Goal: Information Seeking & Learning: Learn about a topic

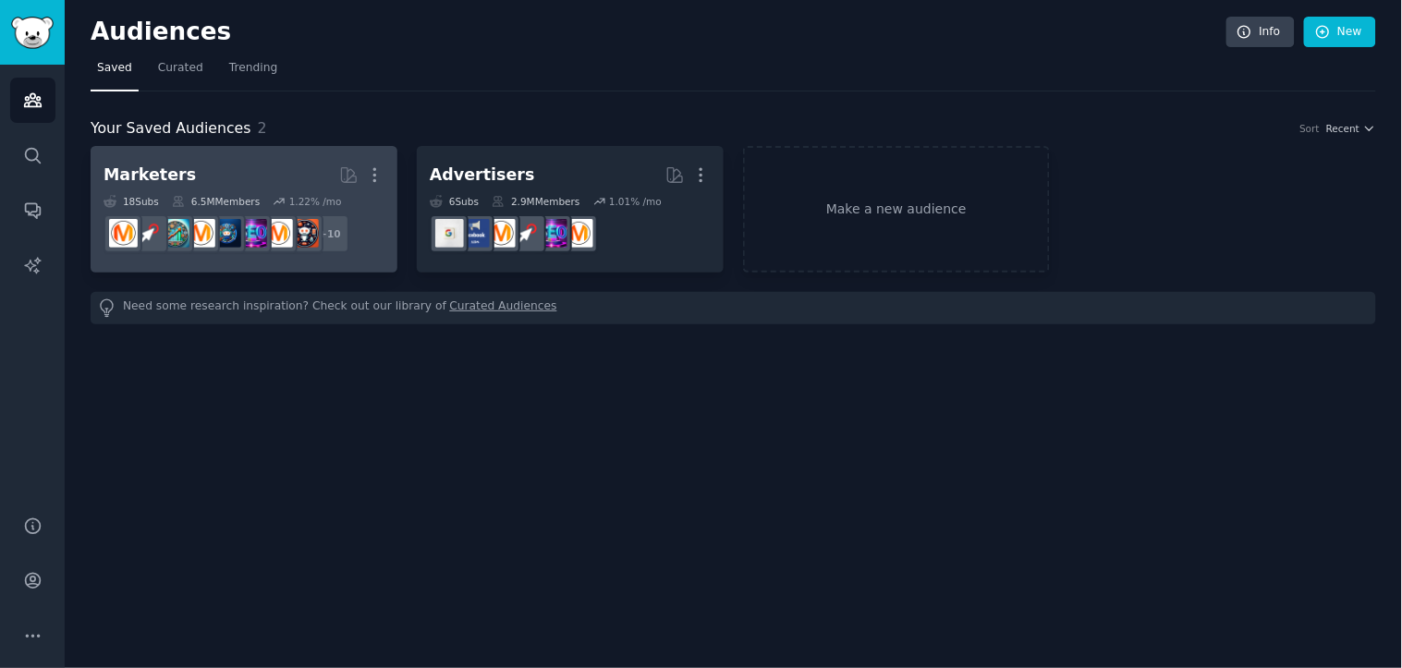
click at [222, 200] on div "6.5M Members" at bounding box center [216, 201] width 88 height 13
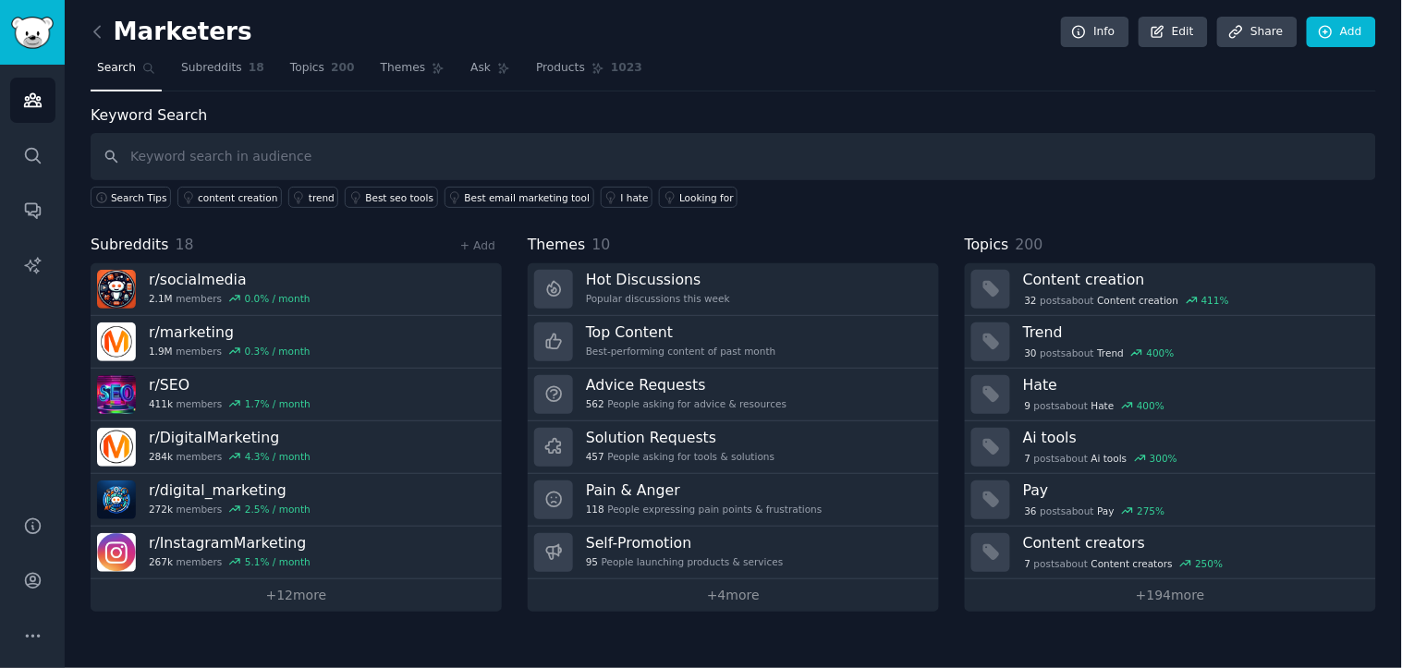
click at [209, 151] on input "text" at bounding box center [733, 156] width 1285 height 47
type input "sus founder"
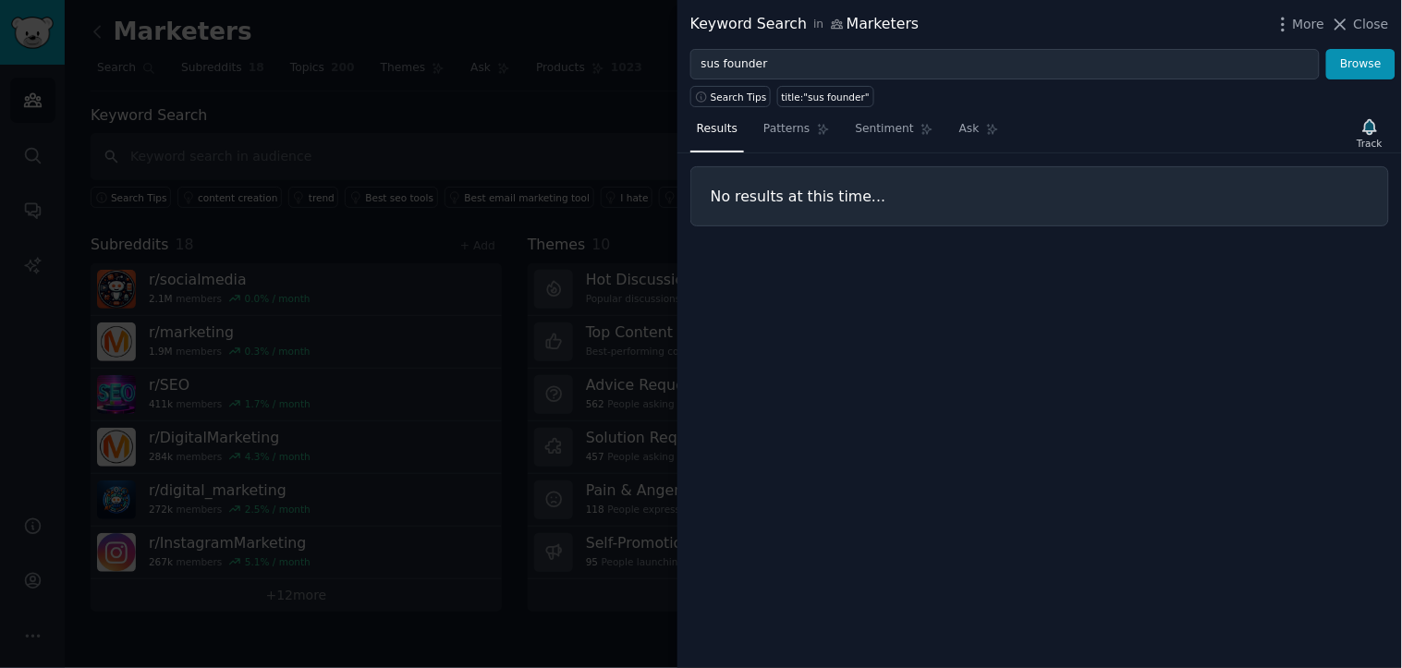
click at [260, 111] on div at bounding box center [701, 334] width 1402 height 668
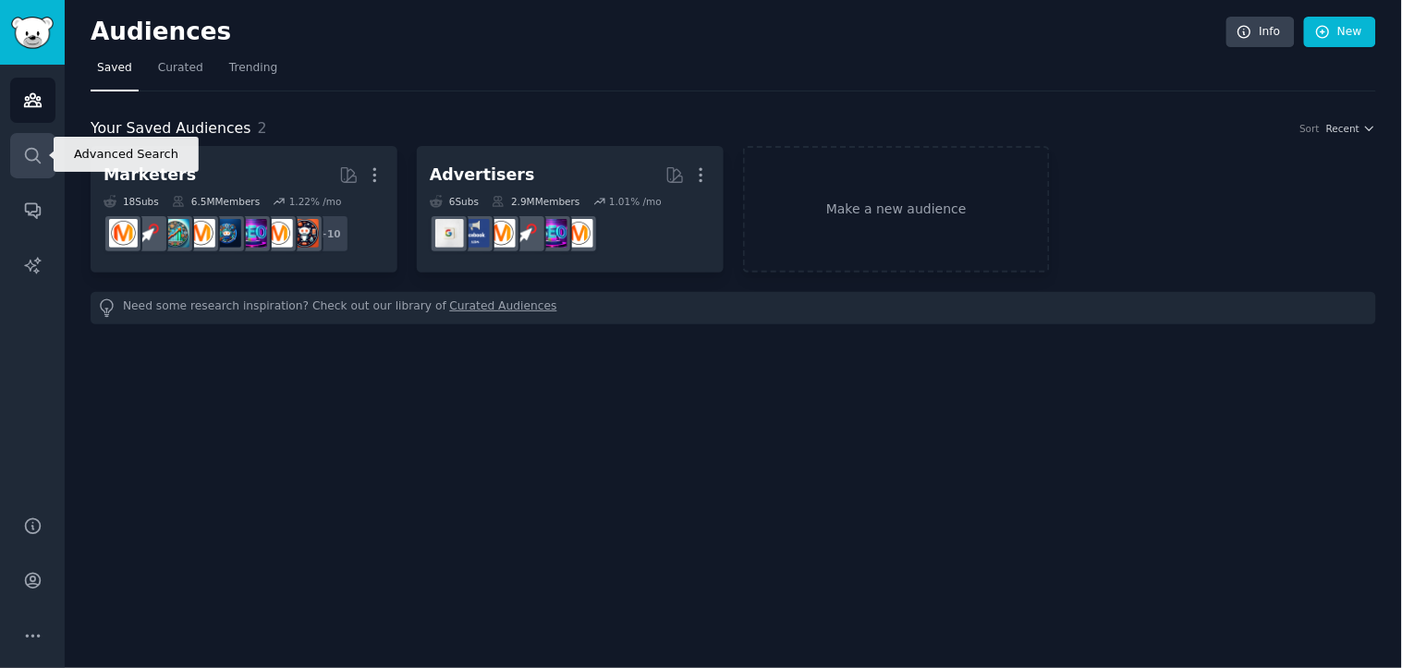
click at [20, 167] on link "Search" at bounding box center [32, 155] width 45 height 45
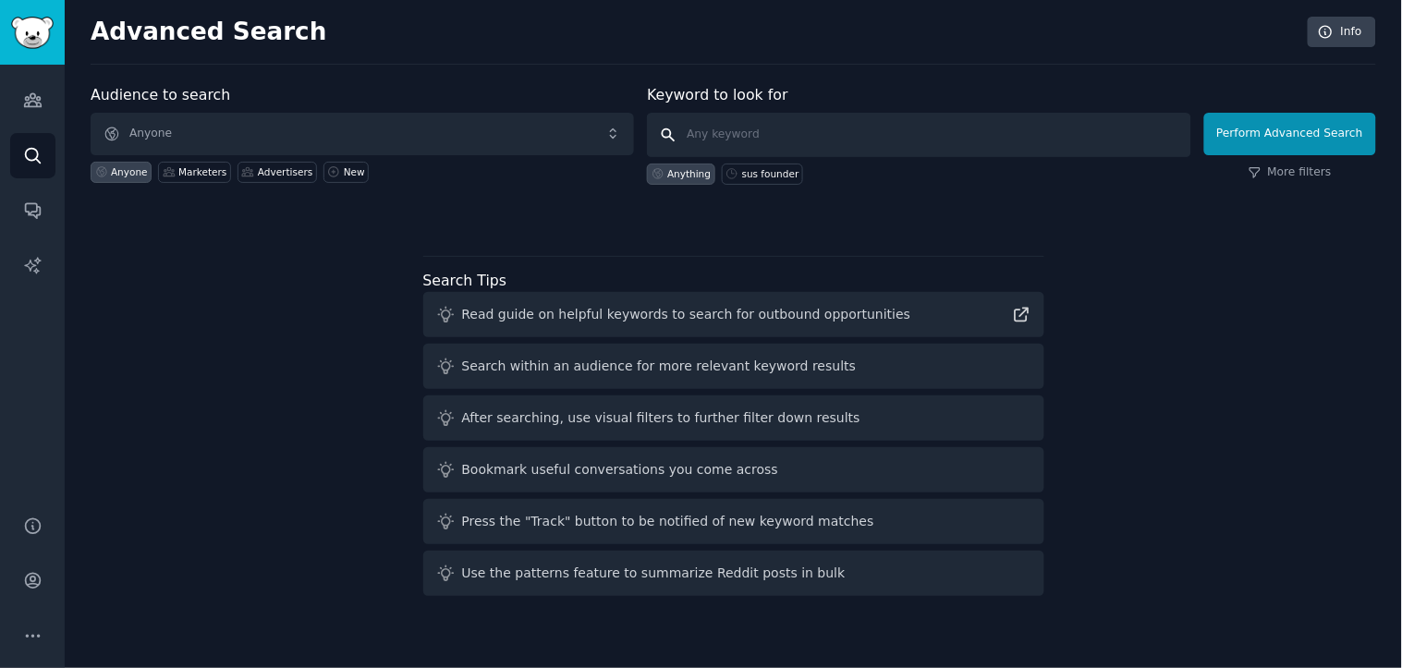
click at [712, 137] on input "text" at bounding box center [918, 135] width 543 height 44
type input "SUS founder"
click button "Perform Advanced Search" at bounding box center [1290, 134] width 172 height 43
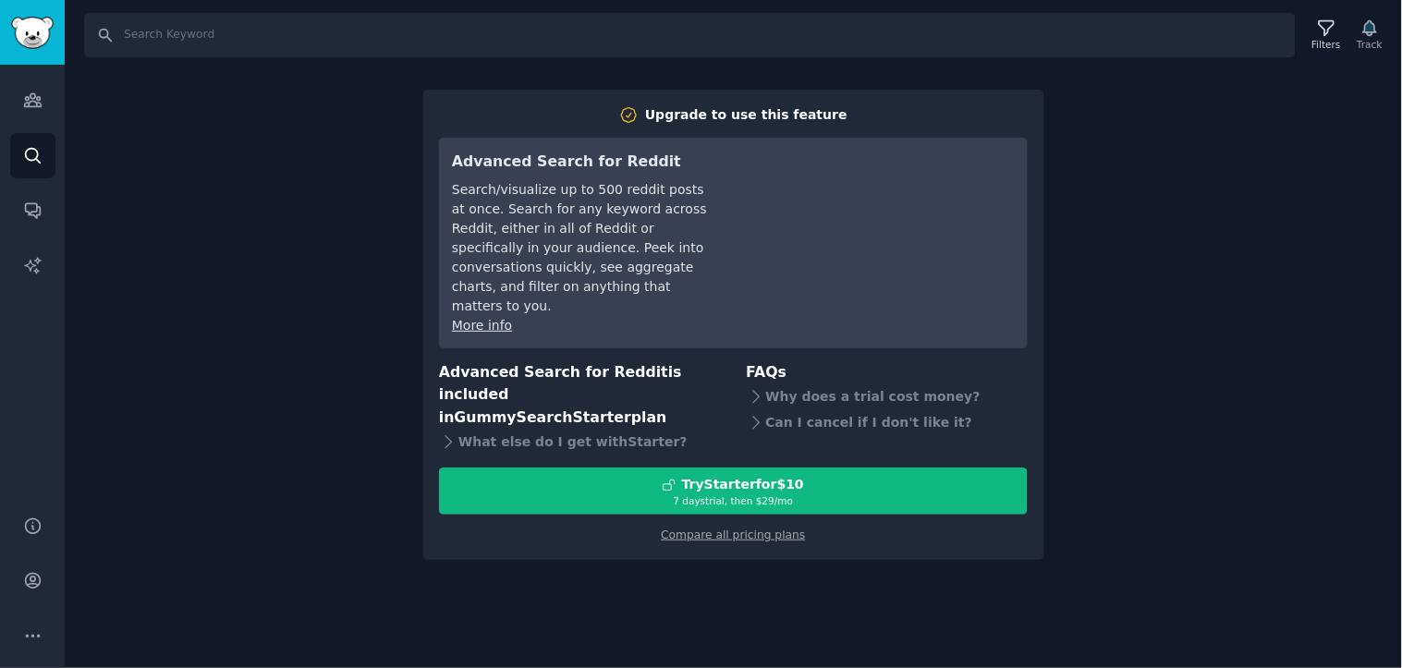
click at [376, 474] on div "Search Filters Track Upgrade to use this feature Advanced Search for Reddit Sea…" at bounding box center [733, 334] width 1337 height 668
click at [23, 104] on icon "Sidebar" at bounding box center [32, 100] width 19 height 19
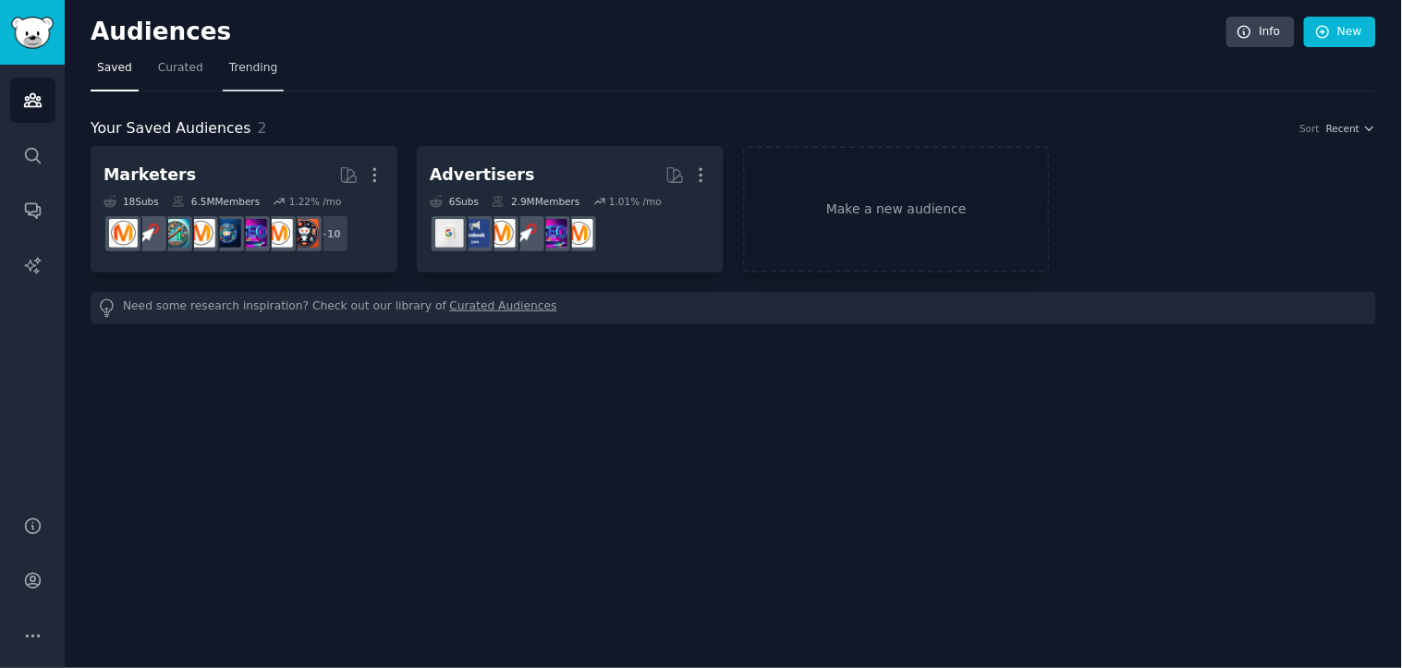
click at [247, 56] on link "Trending" at bounding box center [253, 73] width 61 height 38
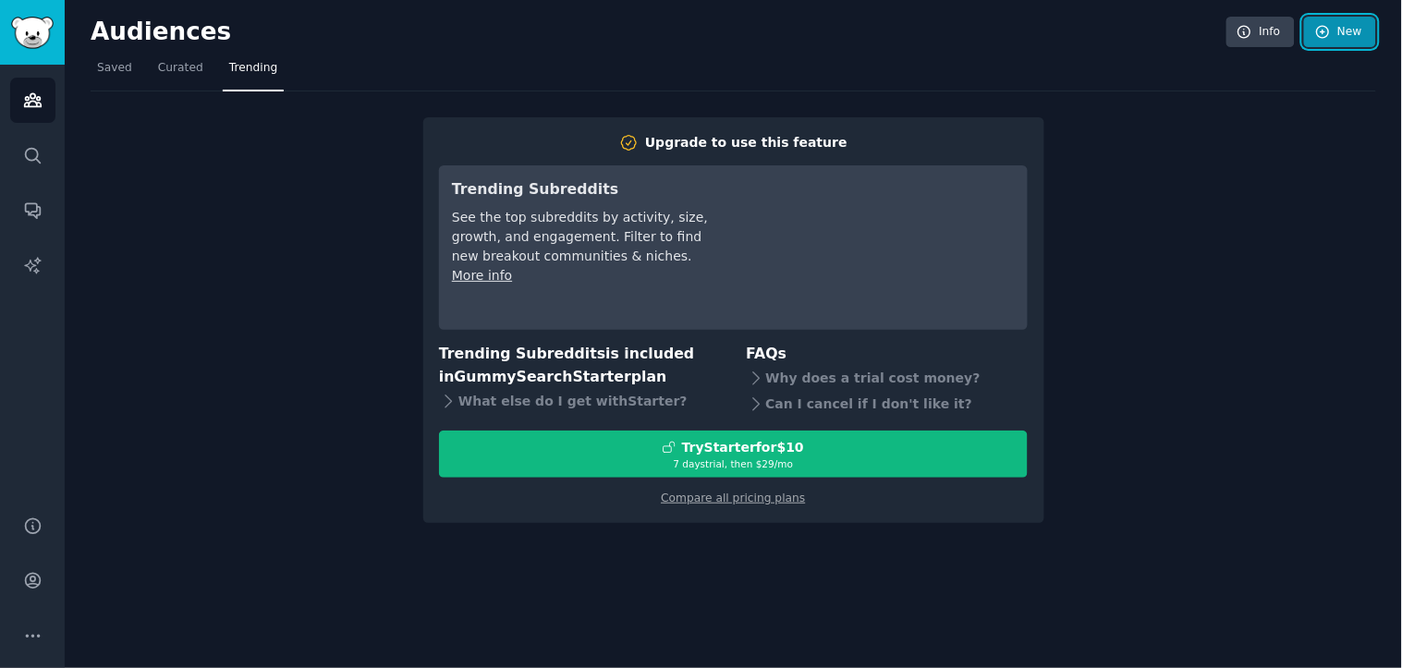
click at [1325, 37] on icon at bounding box center [1323, 32] width 17 height 17
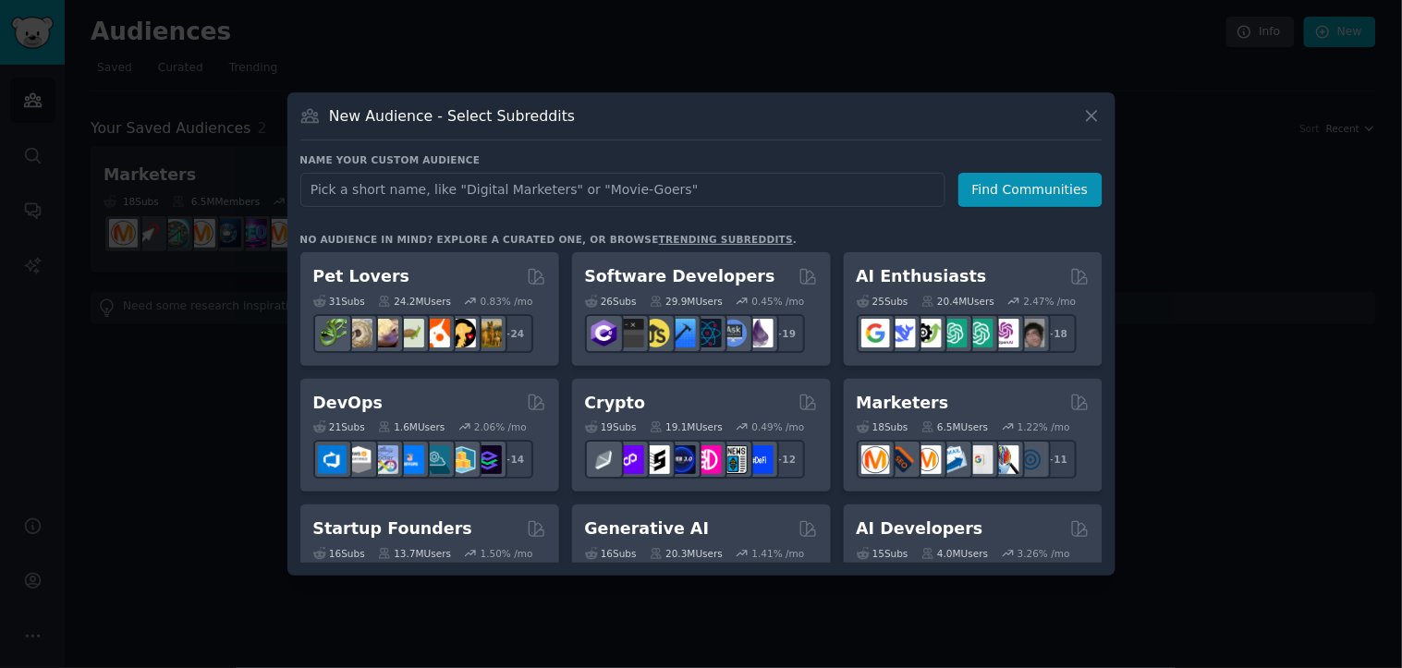
click at [818, 189] on input "text" at bounding box center [622, 190] width 645 height 34
click at [1096, 112] on icon at bounding box center [1092, 116] width 10 height 10
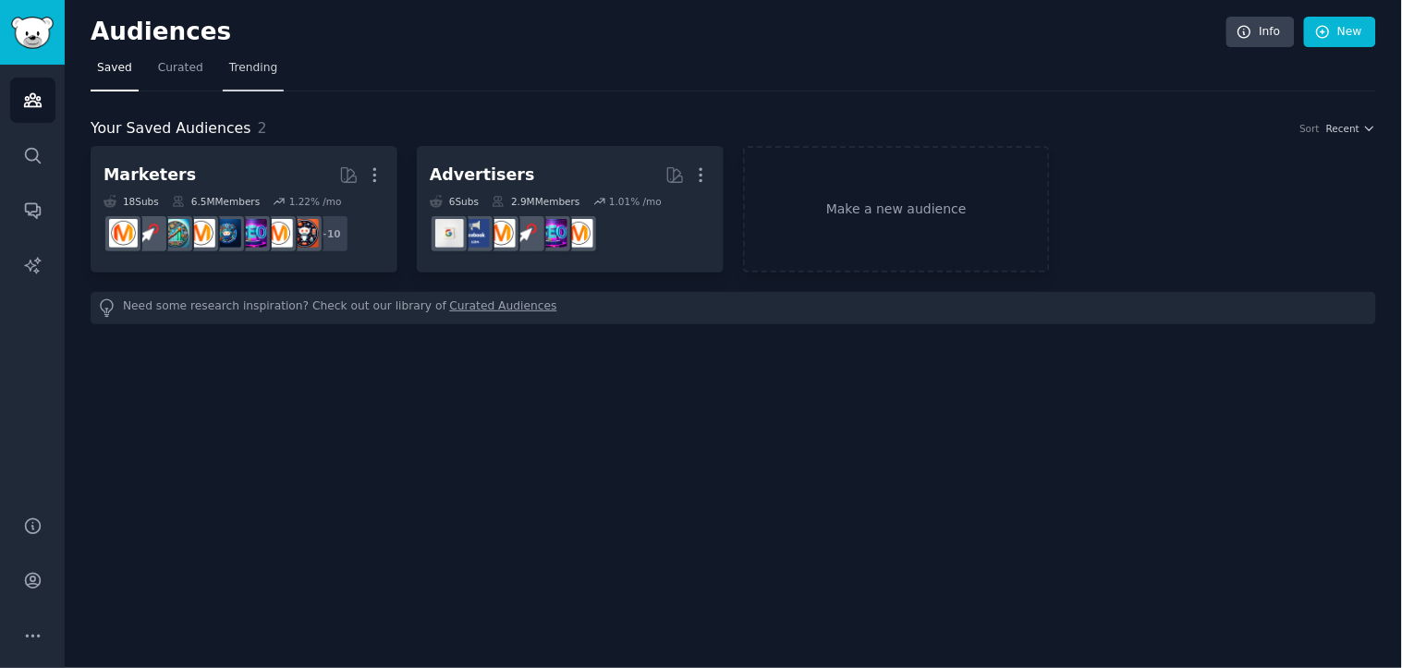
click at [236, 67] on span "Trending" at bounding box center [253, 68] width 48 height 17
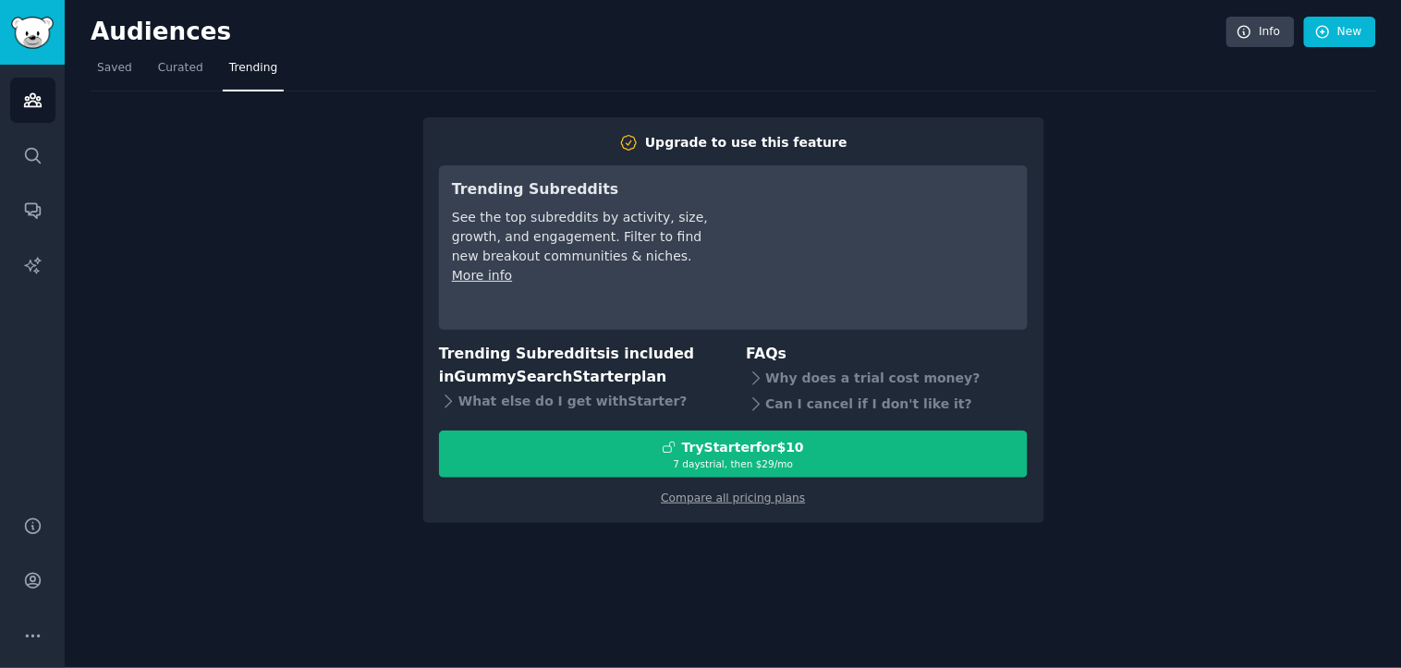
click at [145, 31] on h2 "Audiences" at bounding box center [659, 33] width 1136 height 30
click at [34, 38] on img "Sidebar" at bounding box center [32, 33] width 43 height 32
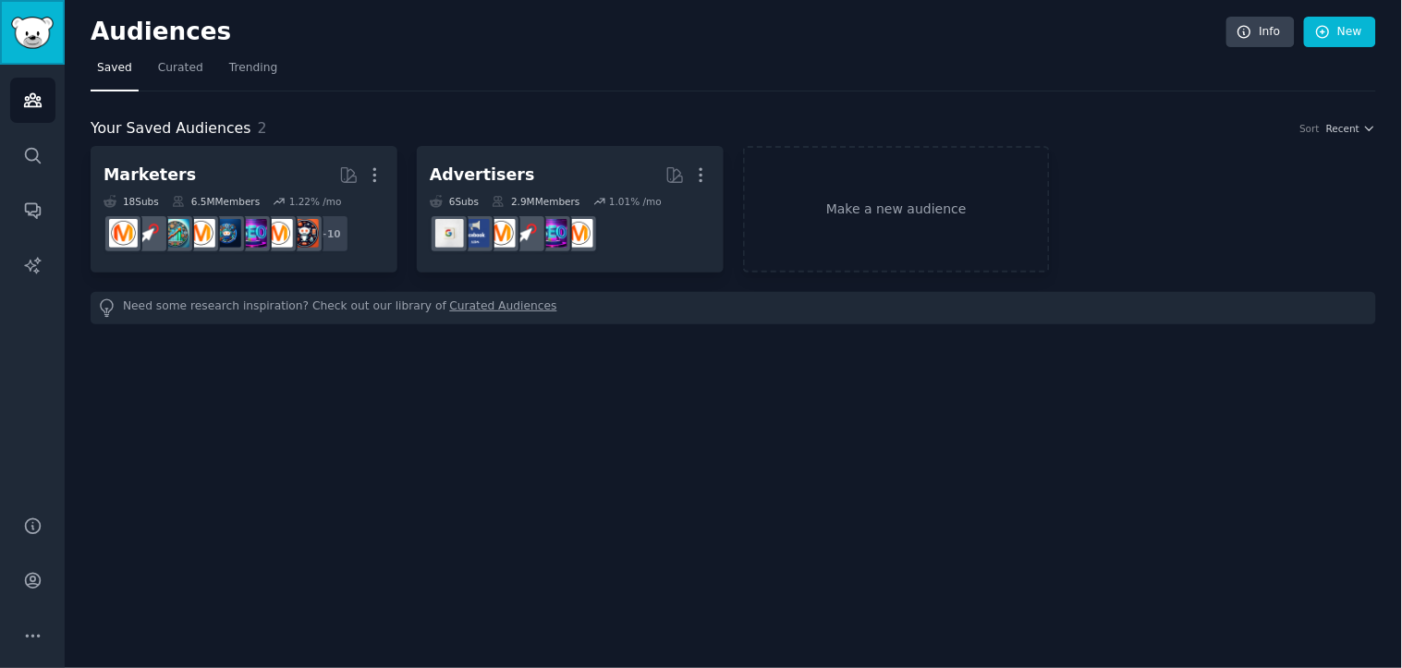
click at [34, 38] on img "Sidebar" at bounding box center [32, 33] width 43 height 32
click at [105, 37] on h2 "Audiences" at bounding box center [659, 33] width 1136 height 30
click at [1366, 127] on icon "button" at bounding box center [1369, 129] width 7 height 4
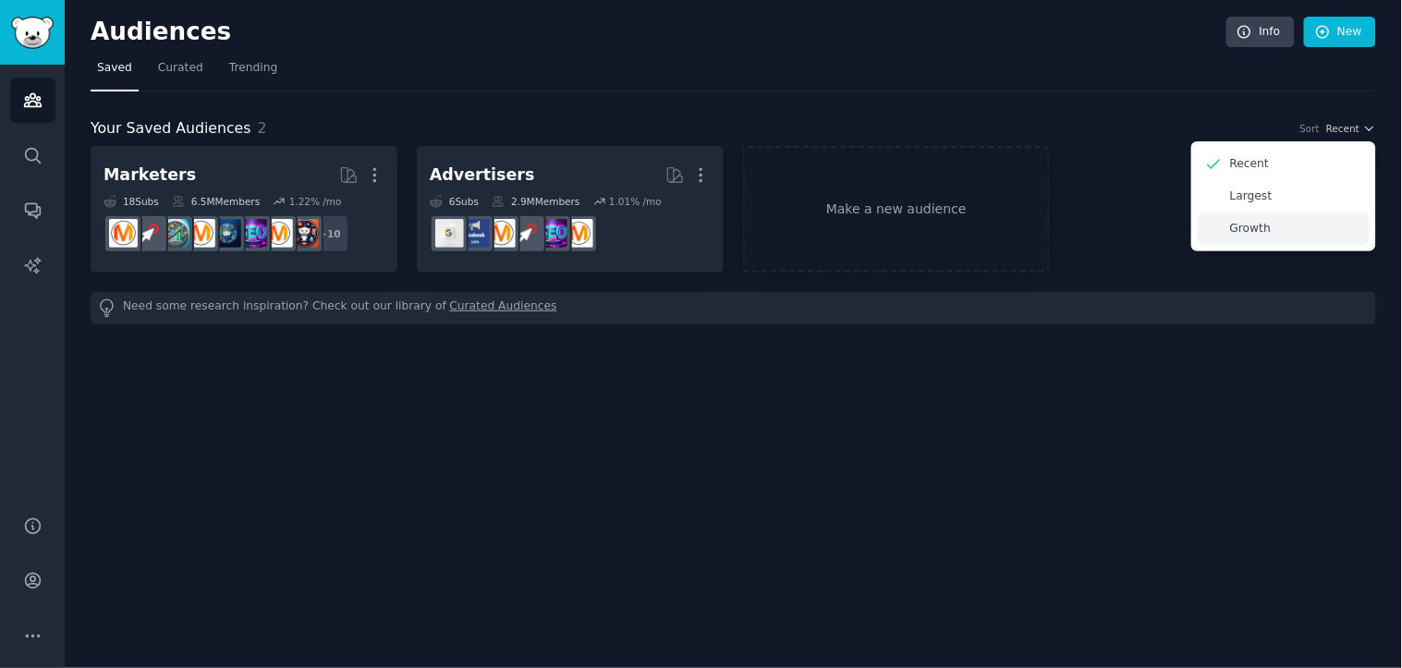
click at [1290, 234] on div "Growth" at bounding box center [1284, 229] width 172 height 32
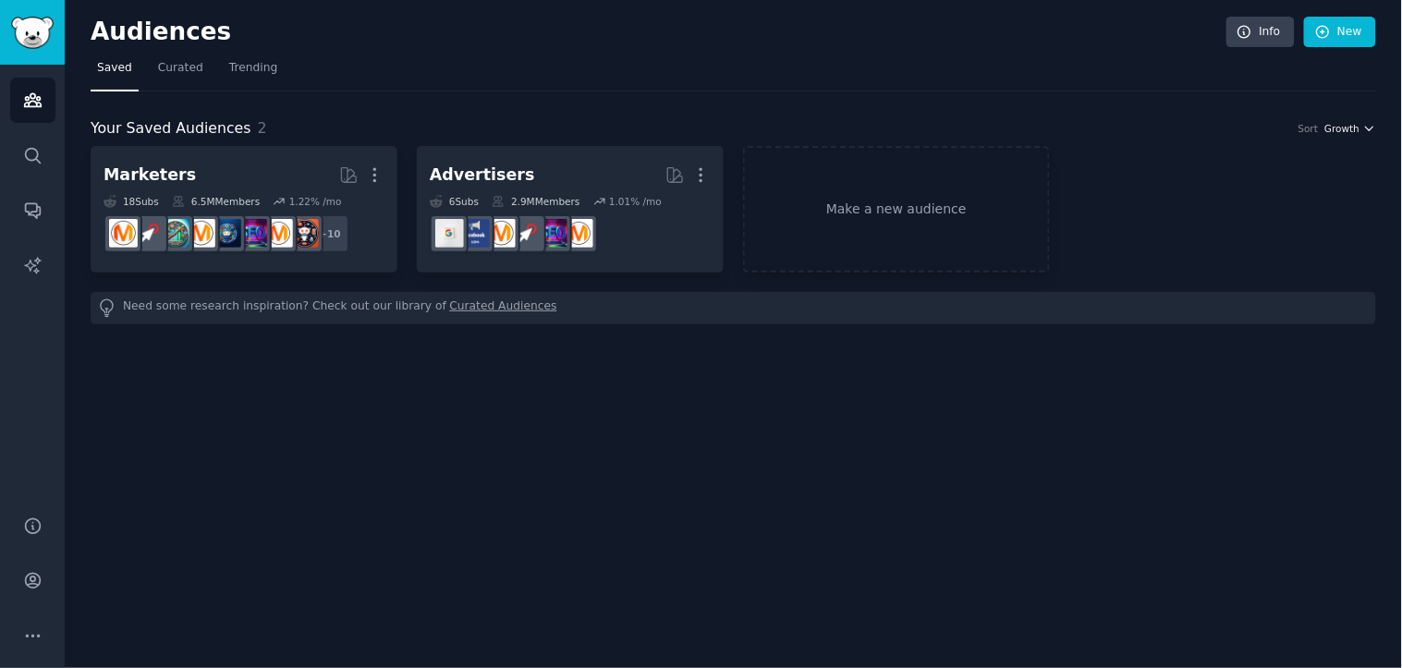
click at [1355, 126] on span "Growth" at bounding box center [1341, 128] width 35 height 13
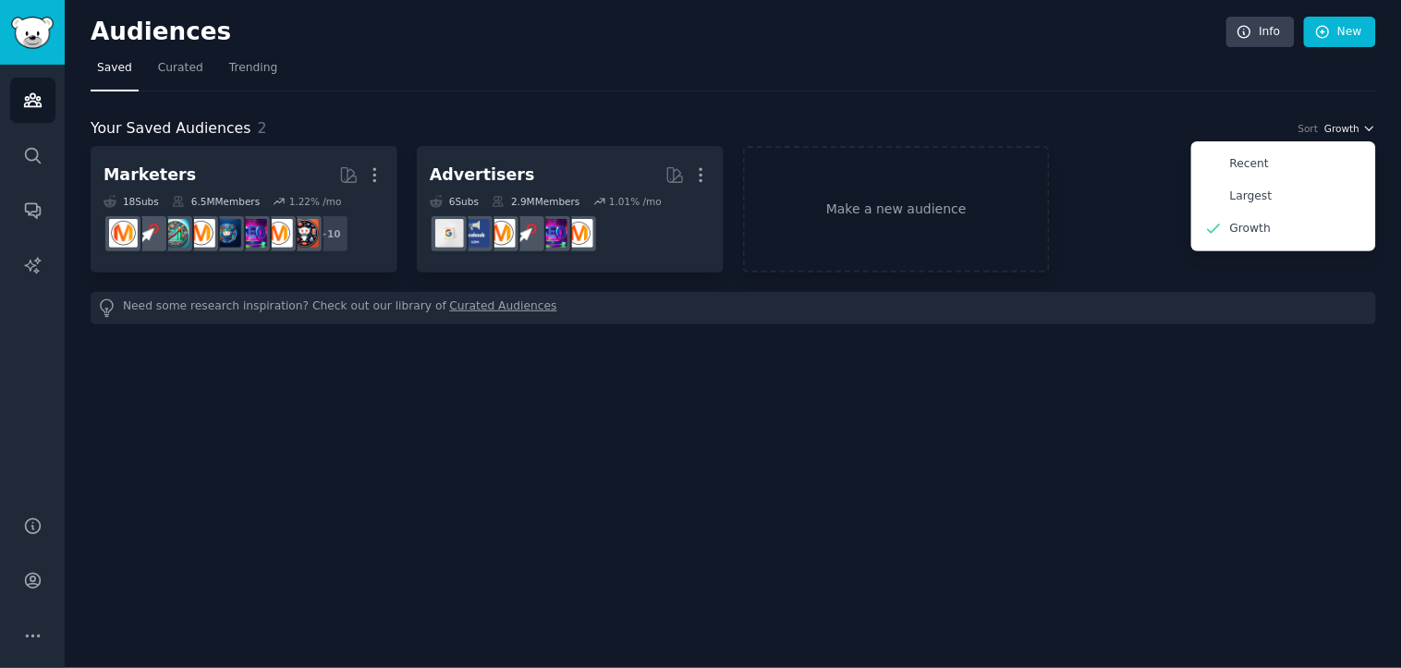
click at [1355, 126] on span "Growth" at bounding box center [1341, 128] width 35 height 13
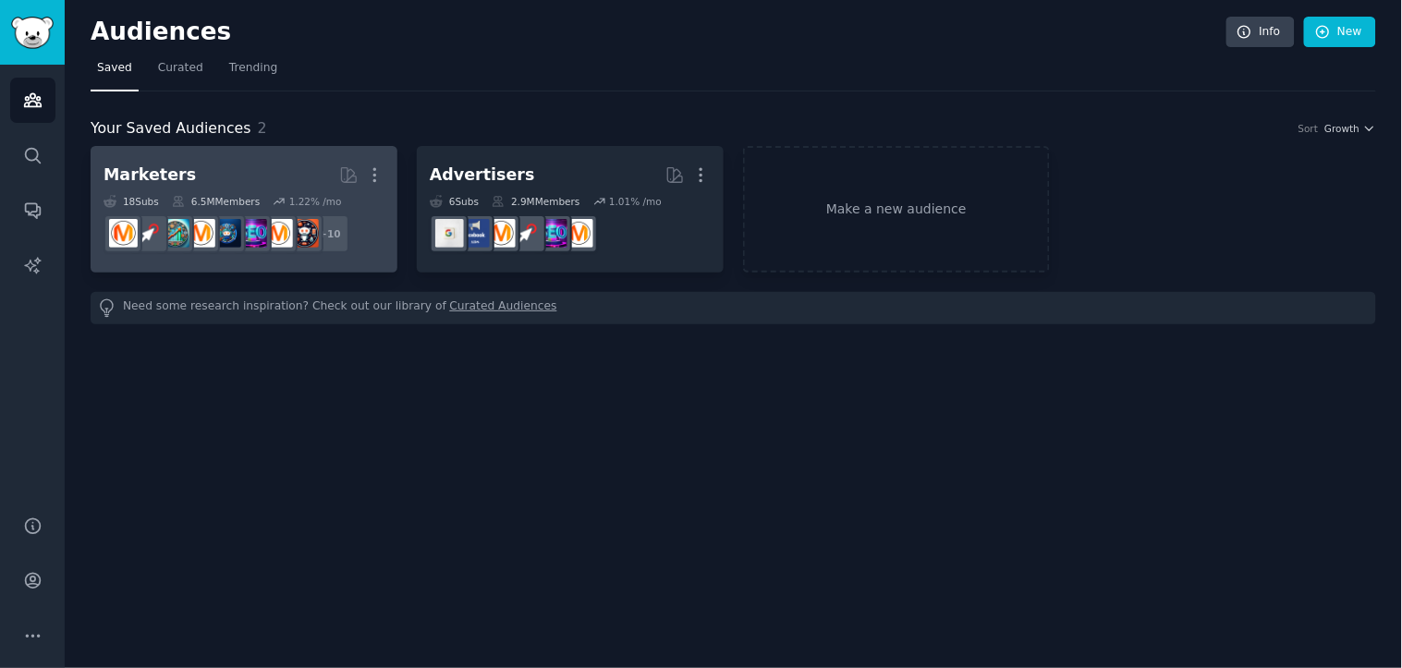
click at [238, 159] on h2 "Marketers More" at bounding box center [244, 175] width 281 height 32
click at [280, 179] on h2 "Marketers More" at bounding box center [244, 175] width 281 height 32
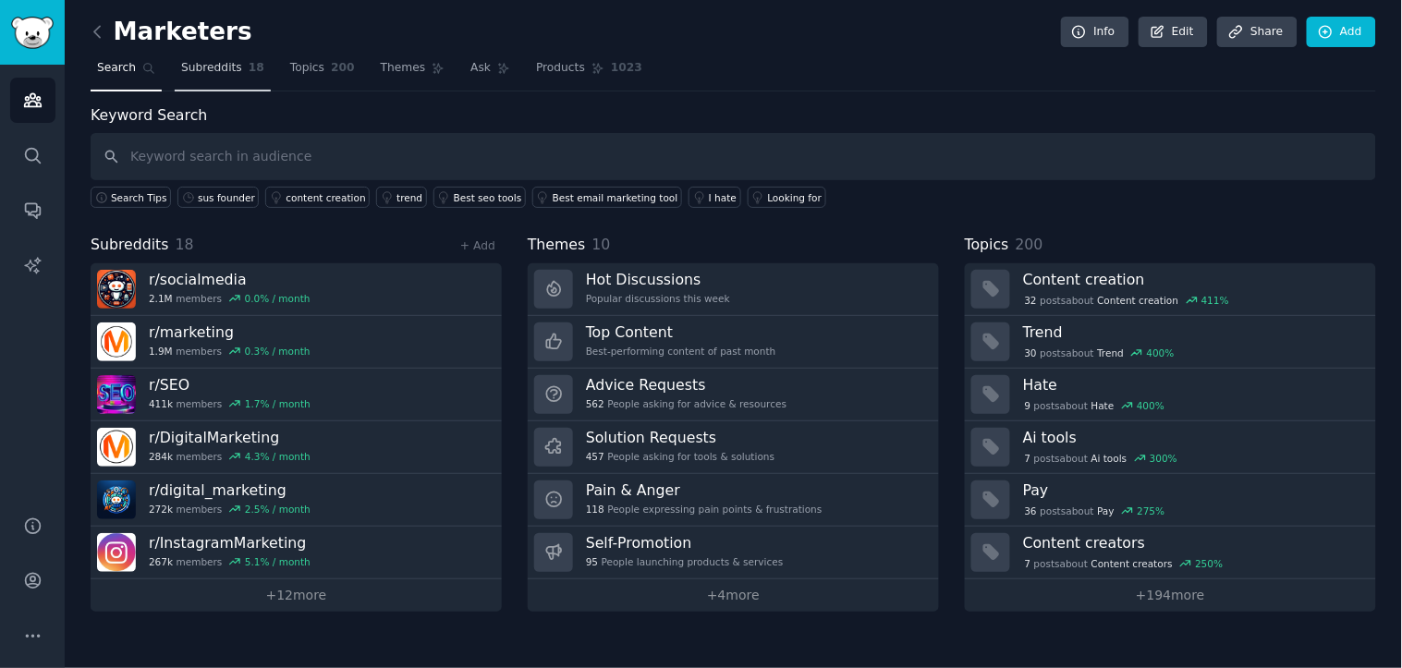
click at [223, 71] on span "Subreddits" at bounding box center [211, 68] width 61 height 17
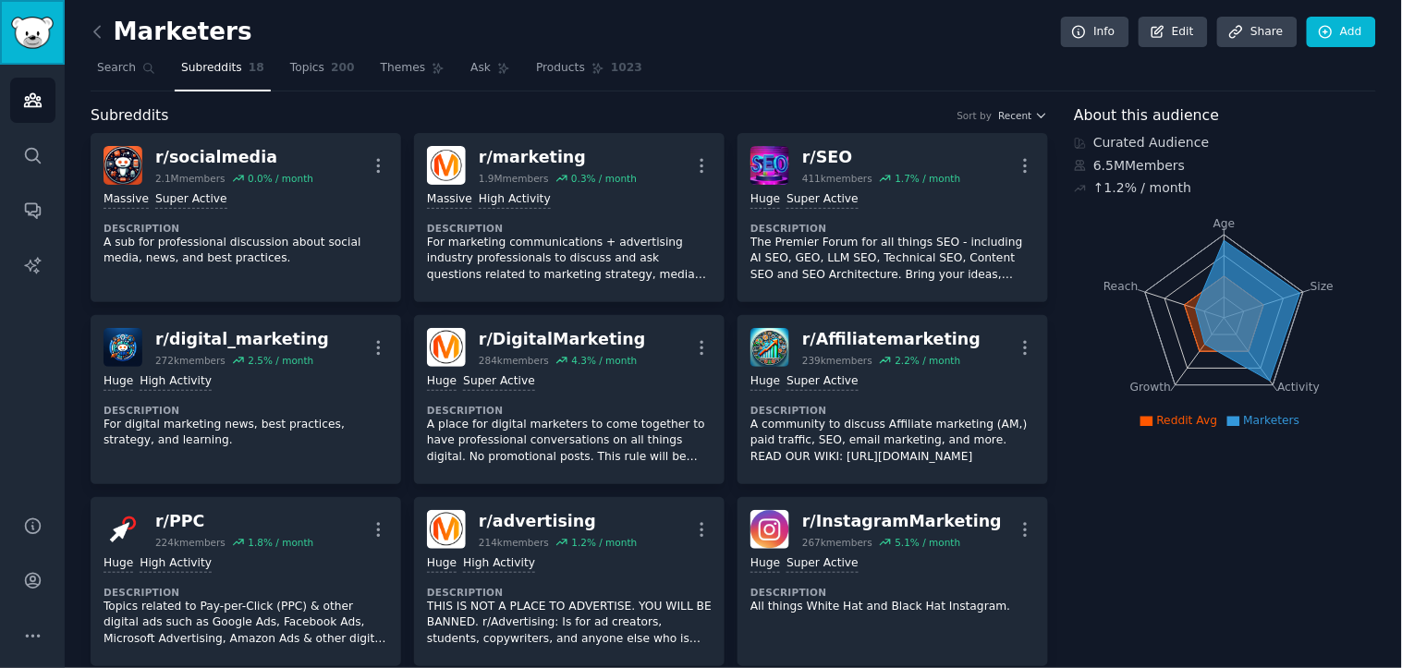
click at [25, 41] on img "Sidebar" at bounding box center [32, 33] width 43 height 32
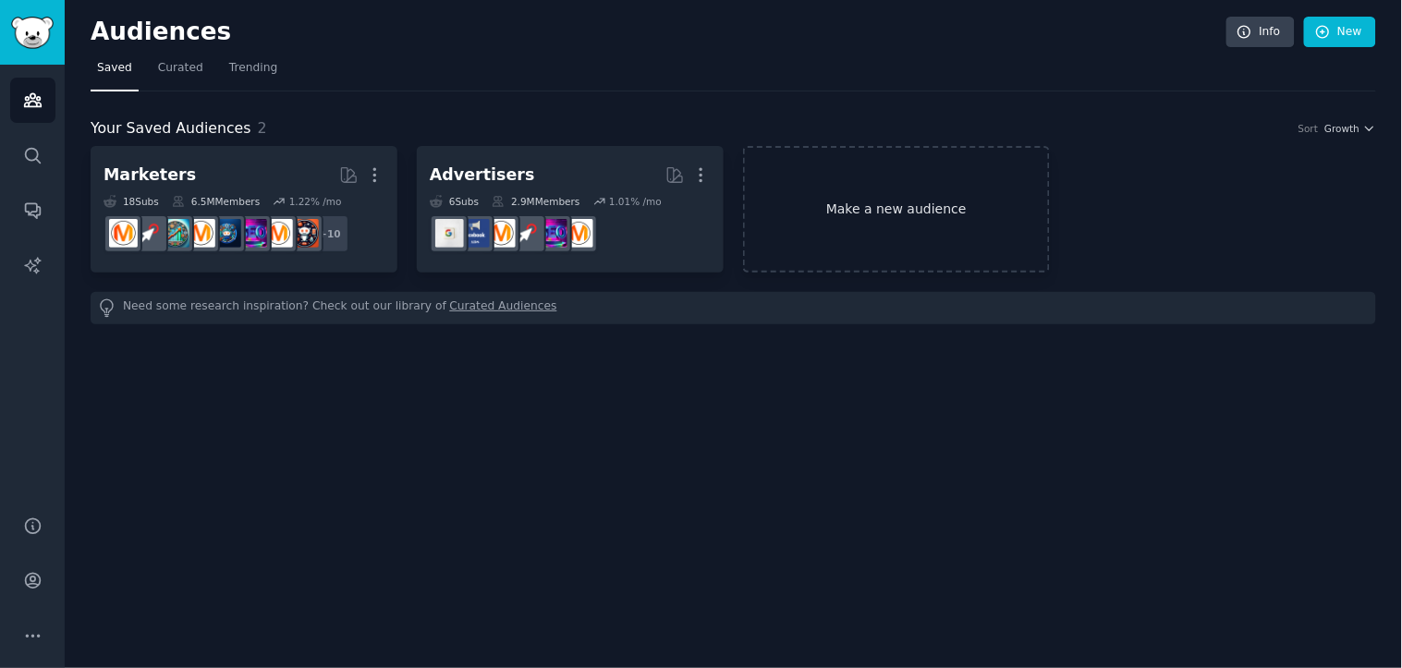
click at [856, 207] on link "Make a new audience" at bounding box center [896, 209] width 307 height 127
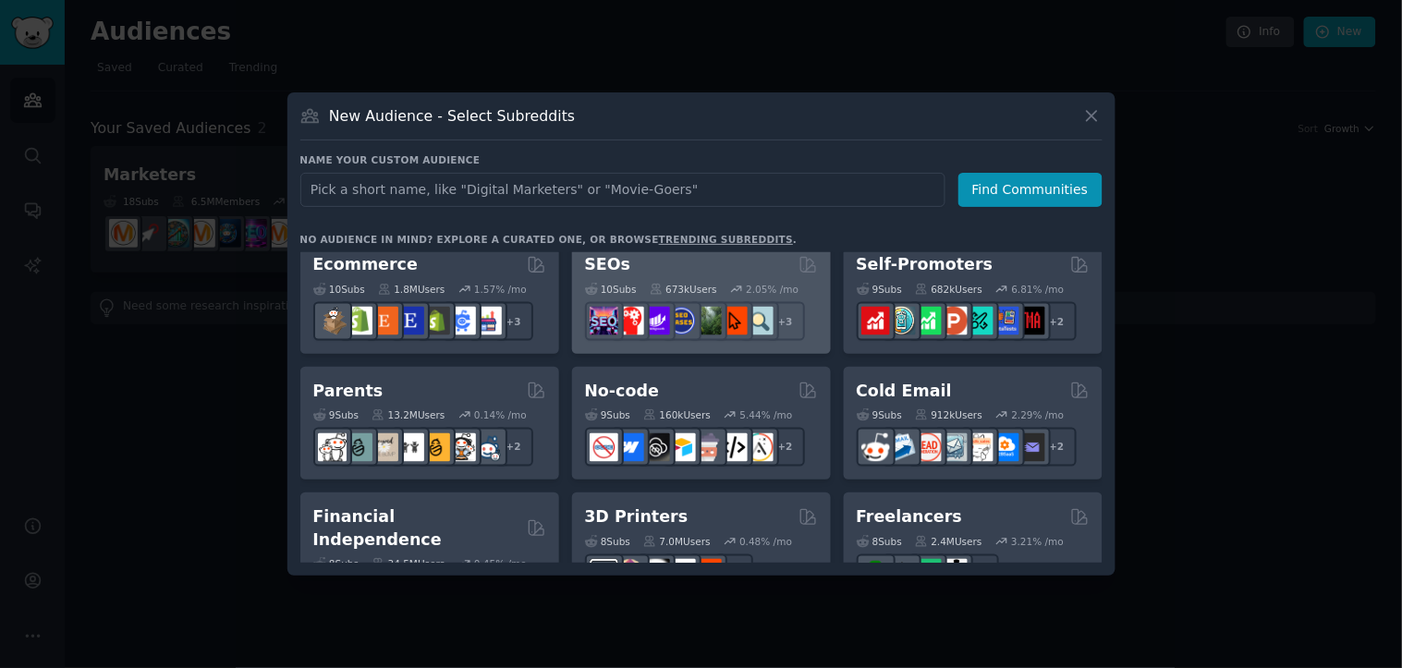
scroll to position [770, 0]
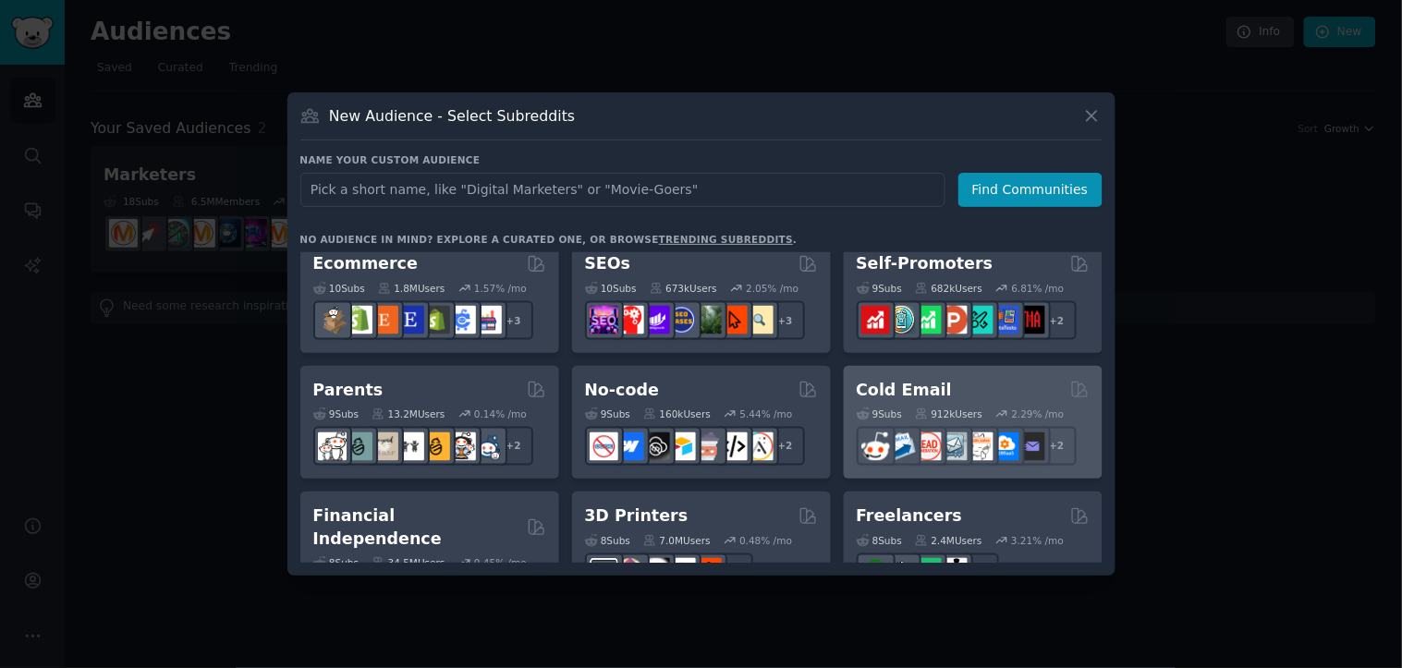
click at [999, 386] on div "Cold Email" at bounding box center [973, 390] width 233 height 23
